Goal: Contribute content

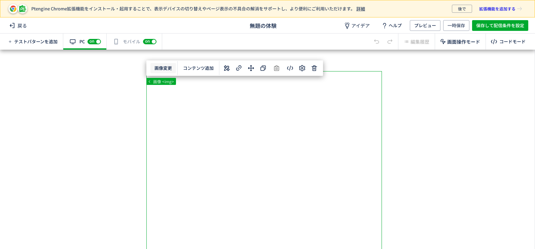
click at [159, 68] on body "Ptengine Chrome拡張機能をインストール・起用することで、表示デバイスの切り替えやページ表示の不具合の解消をサポートし、より便利にご利用いただけま…" at bounding box center [267, 124] width 535 height 249
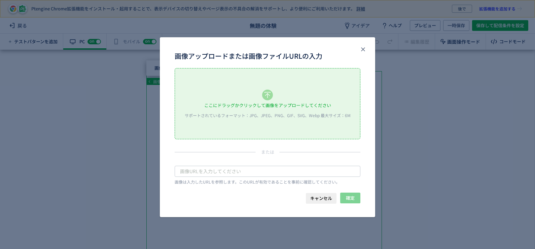
click at [268, 89] on div "ここにドラッグかクリックして画像をアップロードしてください サポートされているフォーマット：JPG、JPEG、PNG、GIF、SVG、Webp 最大サイズ：6M" at bounding box center [267, 104] width 185 height 71
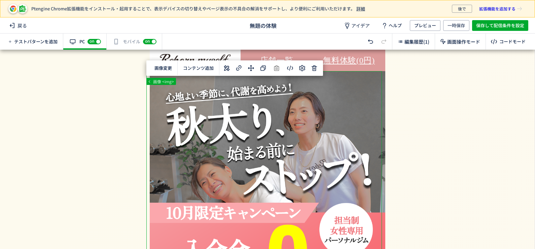
click at [126, 41] on div "有効な編集箇所が確認されません モバイル off on" at bounding box center [134, 42] width 55 height 16
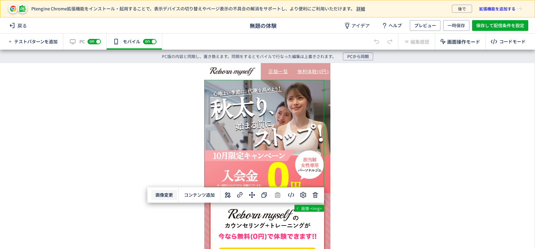
click at [160, 197] on body "Ptengine Chrome拡張機能をインストール・起用することで、表示デバイスの切り替えやページ表示の不具合の解消をサポートし、より便利にご利用いただけま…" at bounding box center [267, 124] width 535 height 249
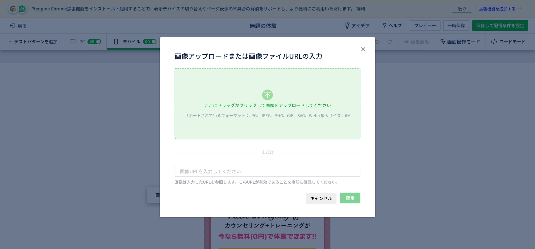
click at [259, 100] on div "ここにドラッグかクリックして画像をアップロードしてください サポートされているフォーマット：JPG、JPEG、PNG、GIF、SVG、Webp 最大サイズ：6M" at bounding box center [267, 104] width 185 height 71
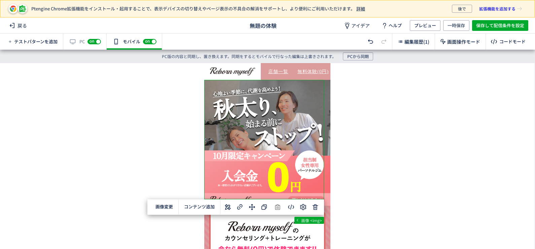
click at [82, 39] on div "有効な編集箇所が確認されません PC off on" at bounding box center [84, 42] width 43 height 16
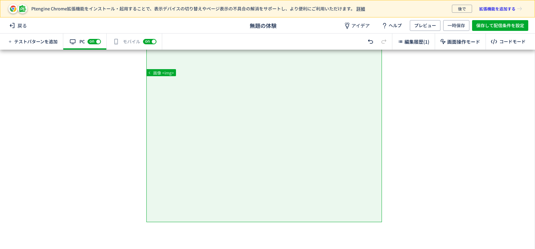
scroll to position [168, 0]
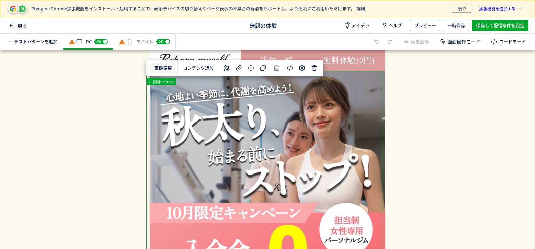
click at [165, 70] on body "Ptengine Chrome拡張機能をインストール・起用することで、表示デバイスの切り替えやページ表示の不具合の解消をサポートし、より便利にご利用いただけま…" at bounding box center [267, 124] width 535 height 249
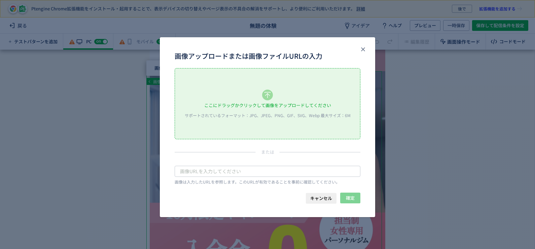
click at [266, 98] on icon "画像アップロードまたは画像ファイルURLの入力" at bounding box center [267, 95] width 11 height 11
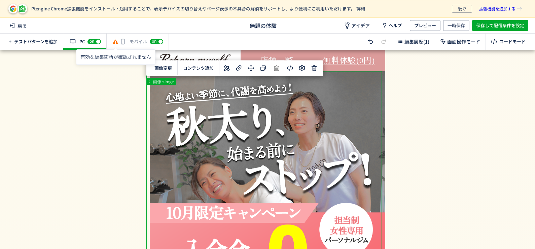
click at [130, 44] on div "モバイル off on" at bounding box center [138, 42] width 62 height 16
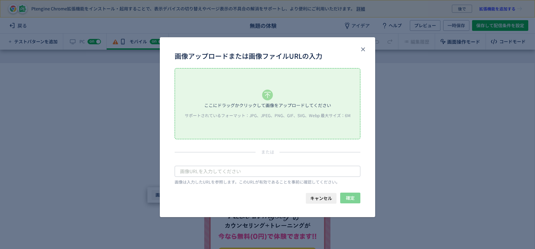
click at [160, 199] on body "Ptengine Chrome拡張機能をインストール・起用することで、表示デバイスの切り替えやページ表示の不具合の解消をサポートし、より便利にご利用いただけま…" at bounding box center [267, 124] width 535 height 249
click at [275, 88] on div "ここにドラッグかクリックして画像をアップロードしてください サポートされているフォーマット：JPG、JPEG、PNG、GIF、SVG、Webp 最大サイズ：6M" at bounding box center [267, 104] width 185 height 71
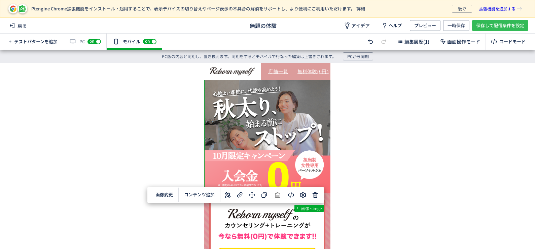
click at [495, 26] on span "保存して配信条件を設定" at bounding box center [500, 25] width 48 height 11
